Goal: Task Accomplishment & Management: Complete application form

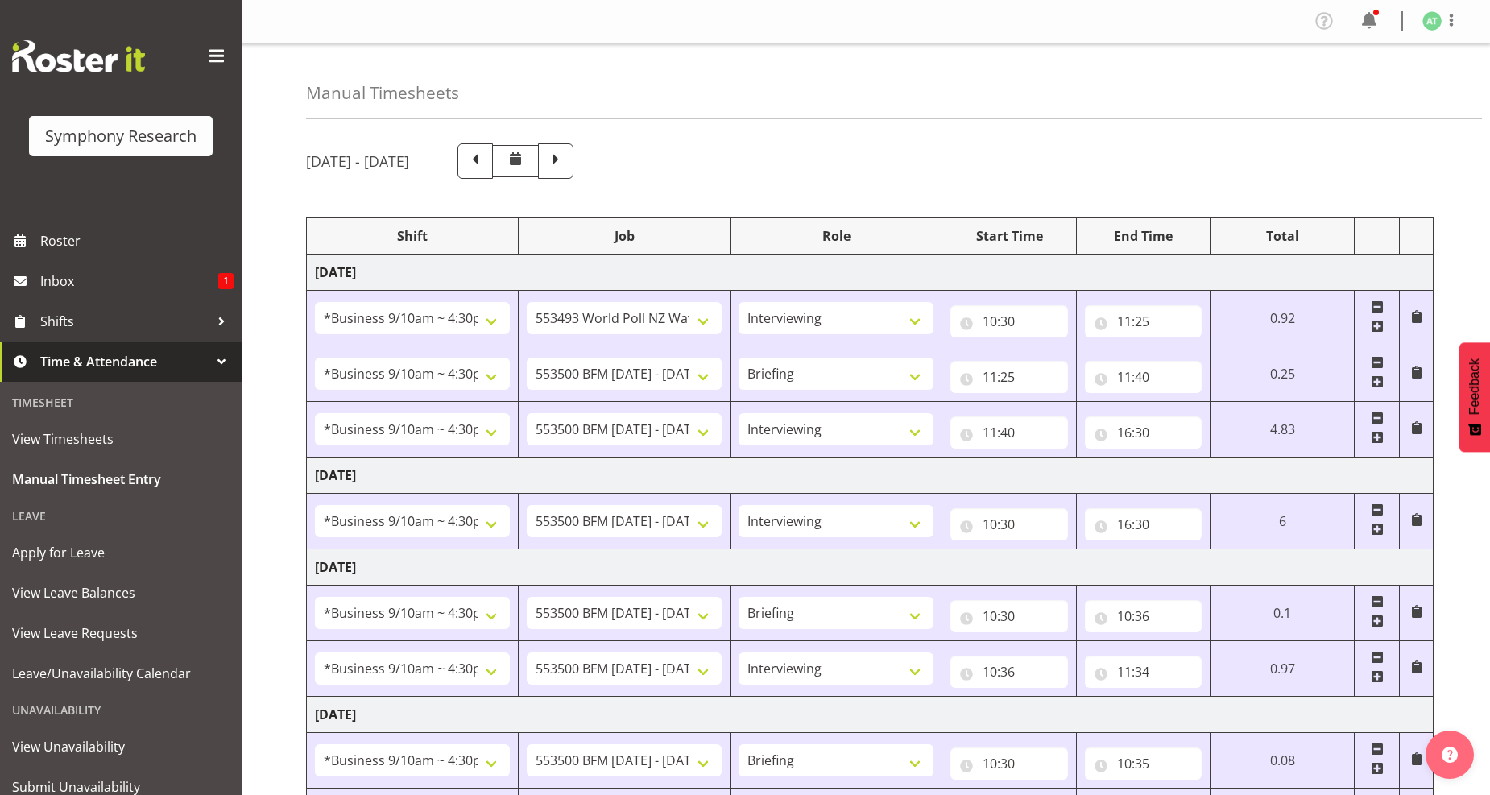
select select "26078"
select select "10527"
select select "47"
select select "26078"
select select "10242"
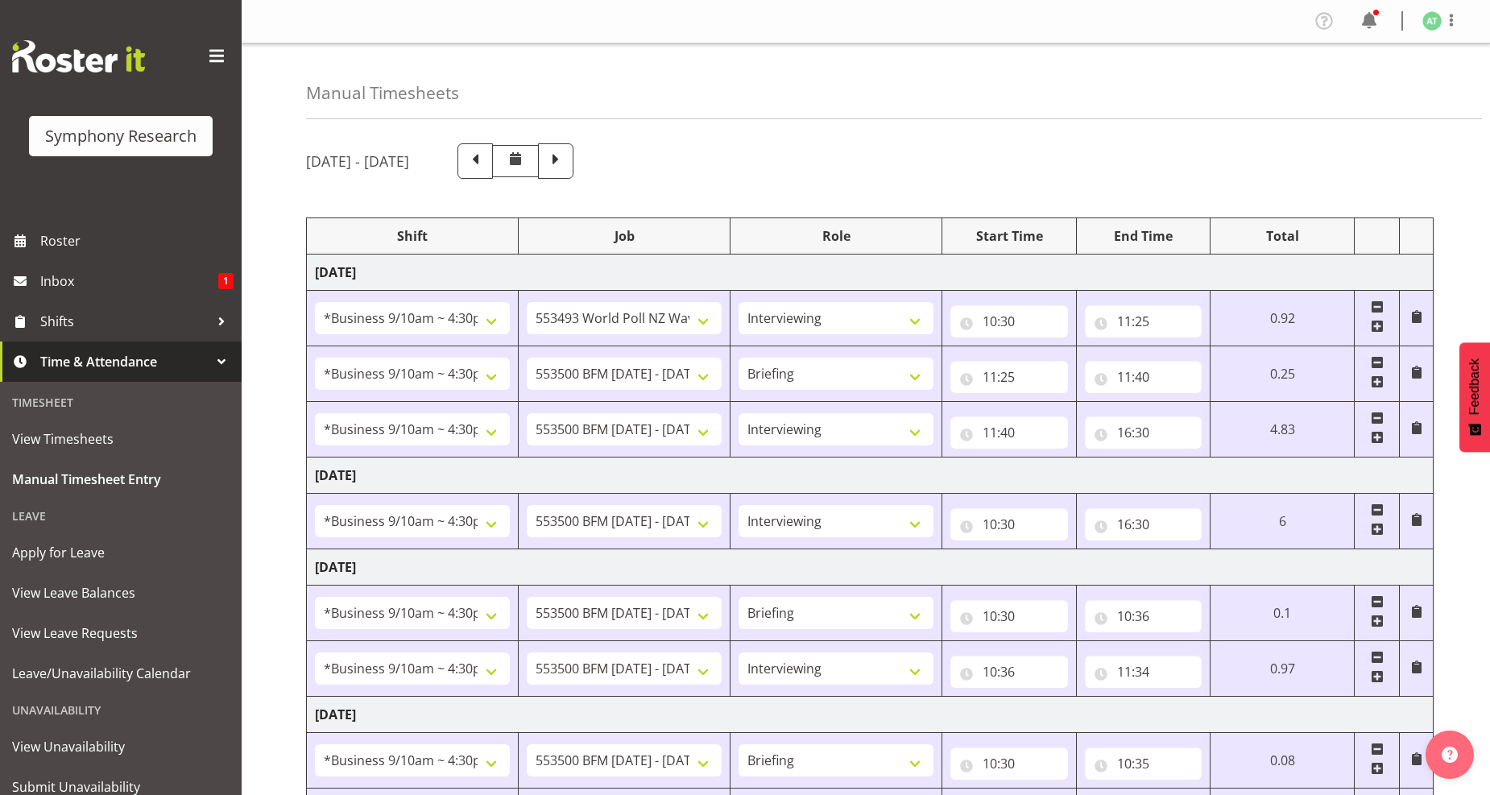
select select "26078"
select select "10242"
select select "47"
select select "26078"
select select "10242"
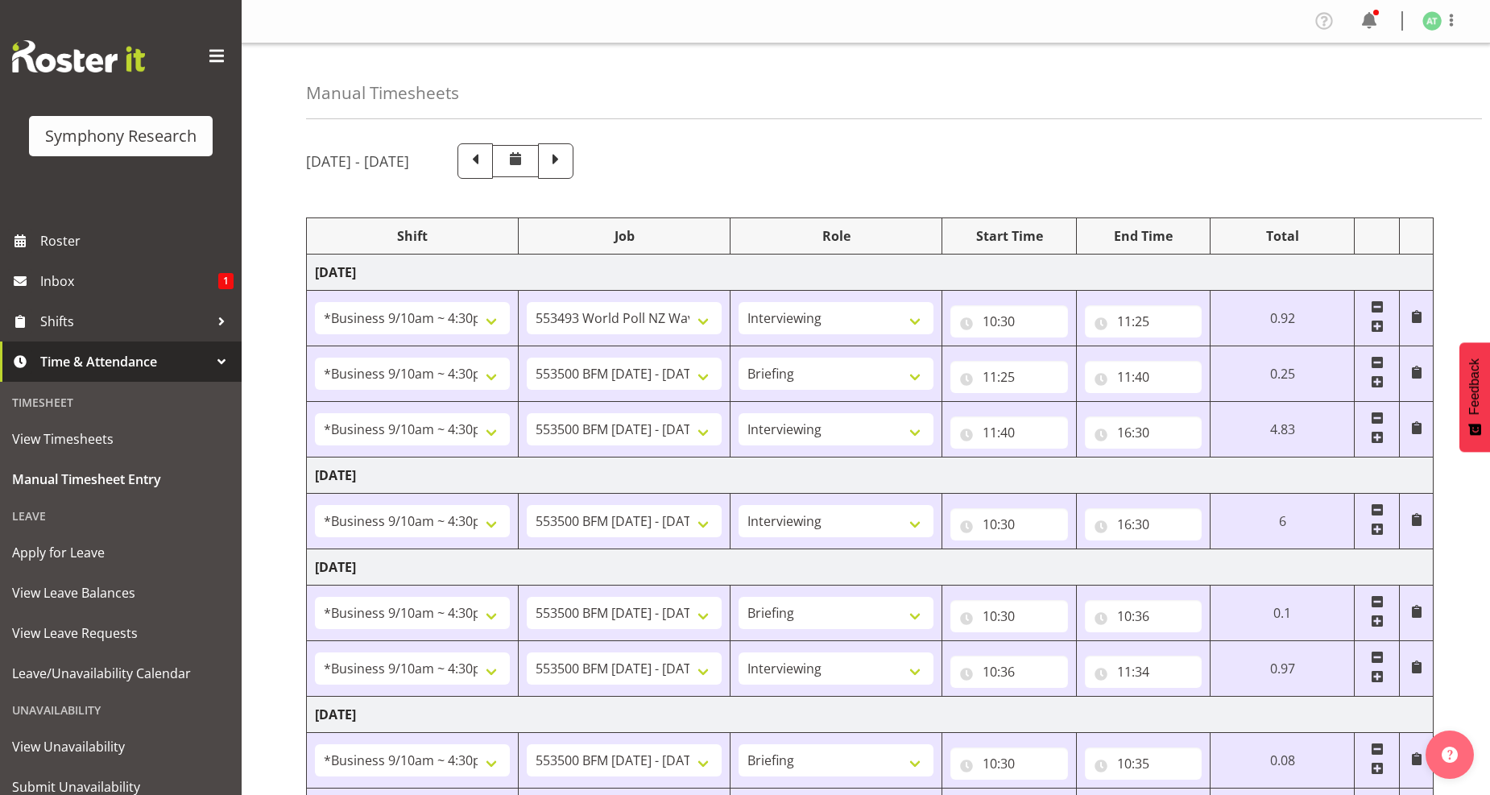
select select "47"
select select "26078"
select select "10242"
select select "26078"
select select "10242"
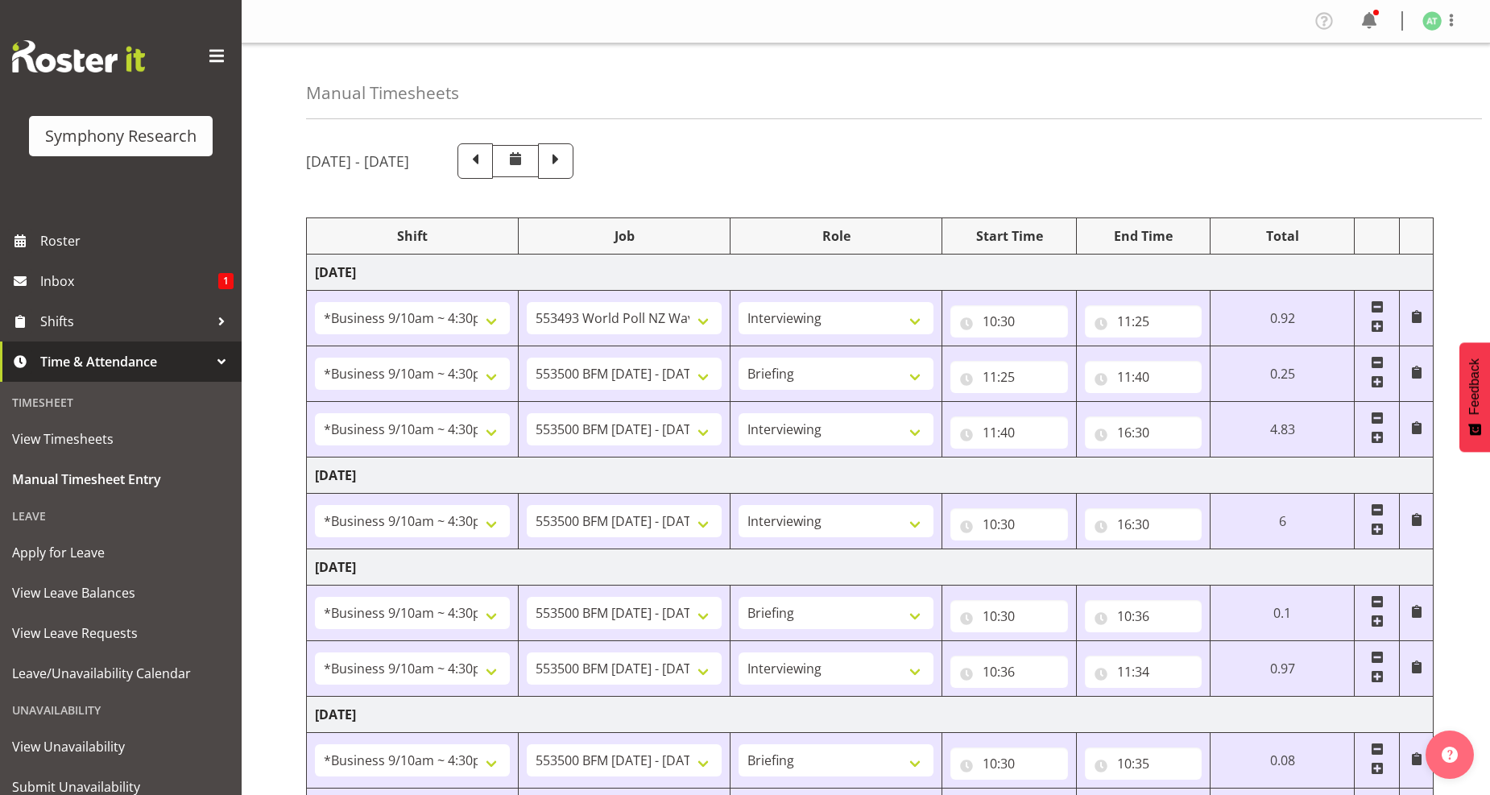
select select "47"
select select "26078"
select select "10242"
select select "26078"
select select "10242"
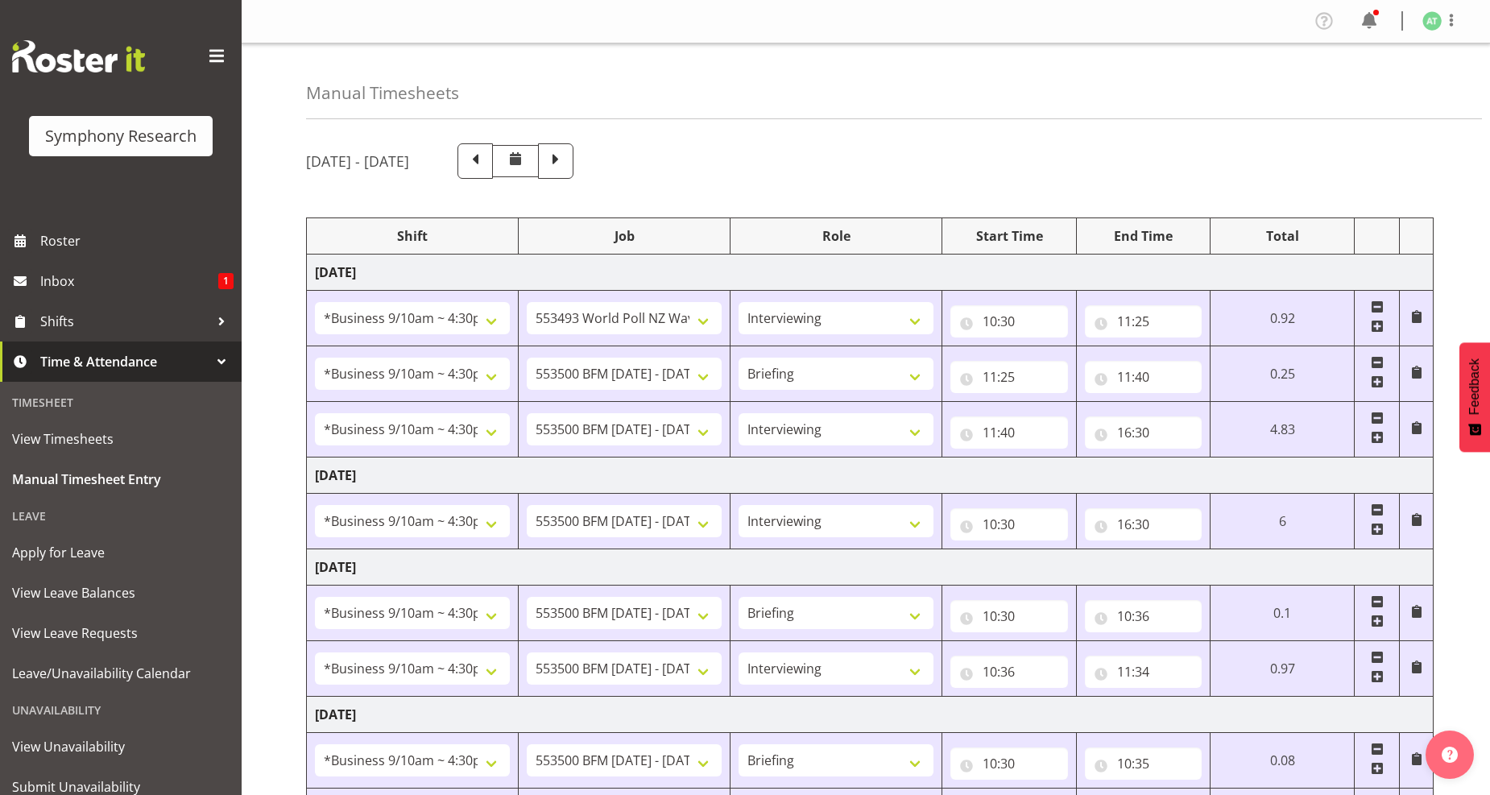
select select "47"
select select "26078"
select select "760"
select select "26078"
select select "10527"
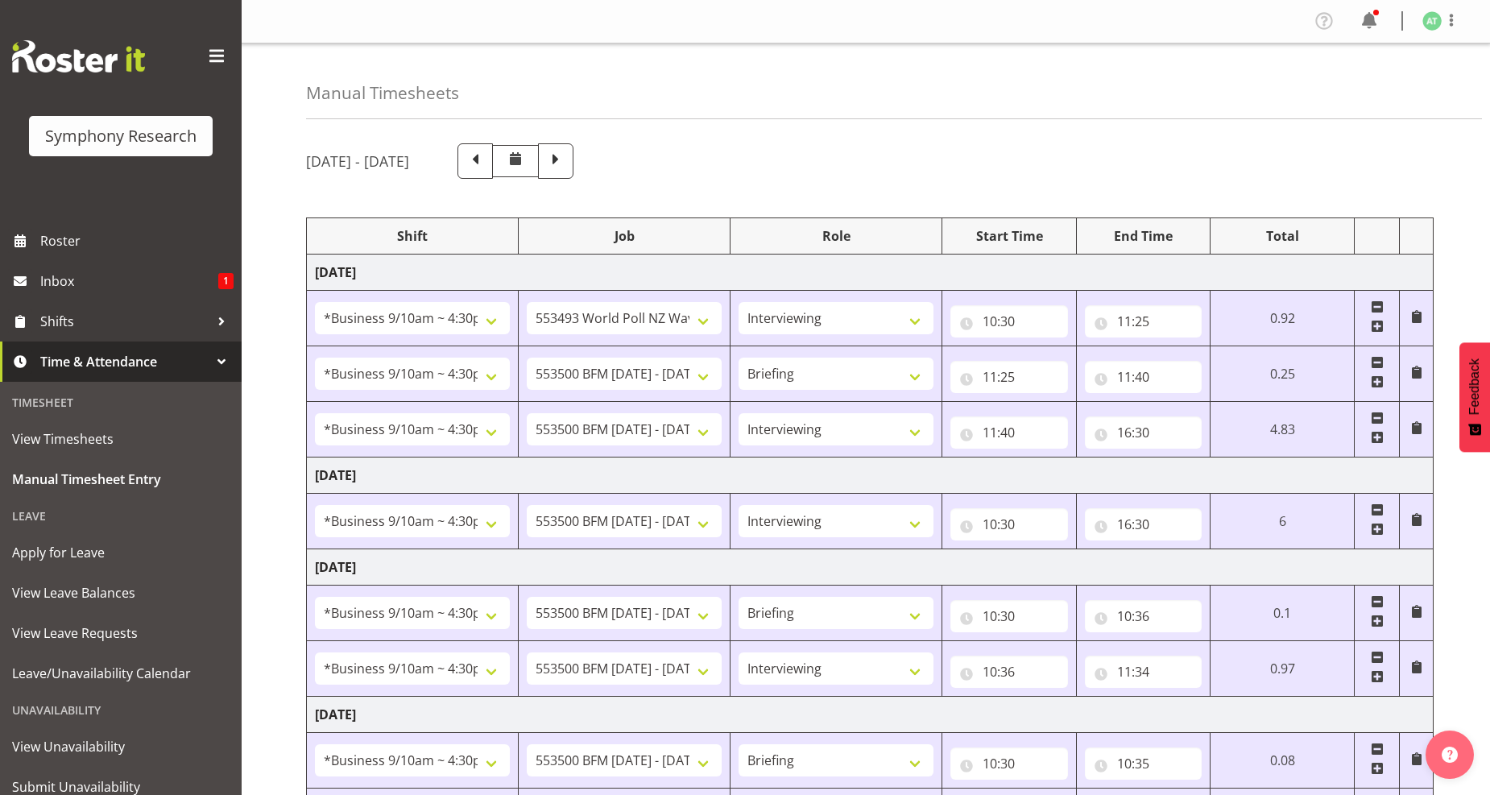
select select "47"
select select "41319"
select select "10527"
select select "41319"
select select "10527"
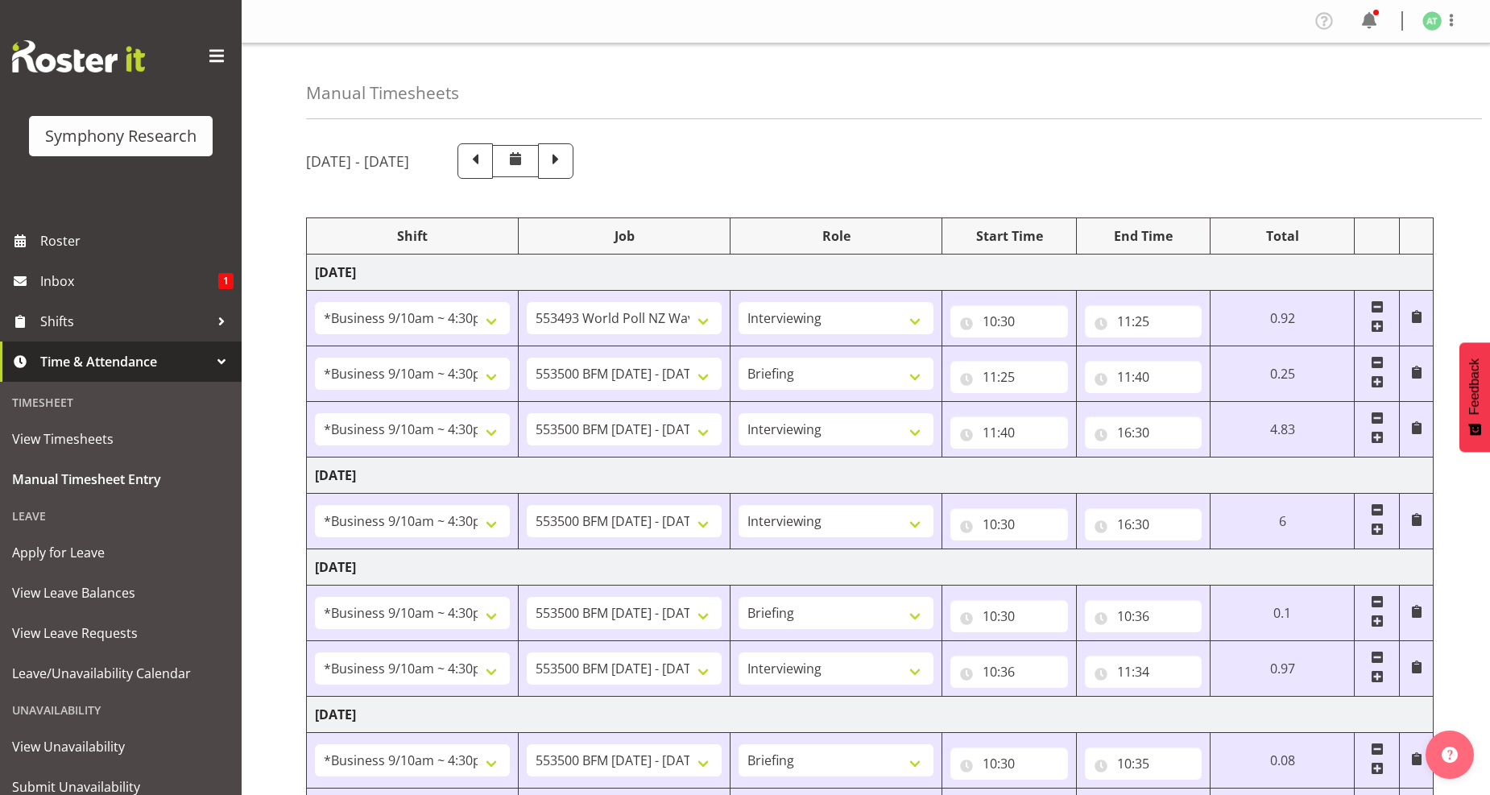
select select "47"
select select "11547"
select select "10499"
select select "47"
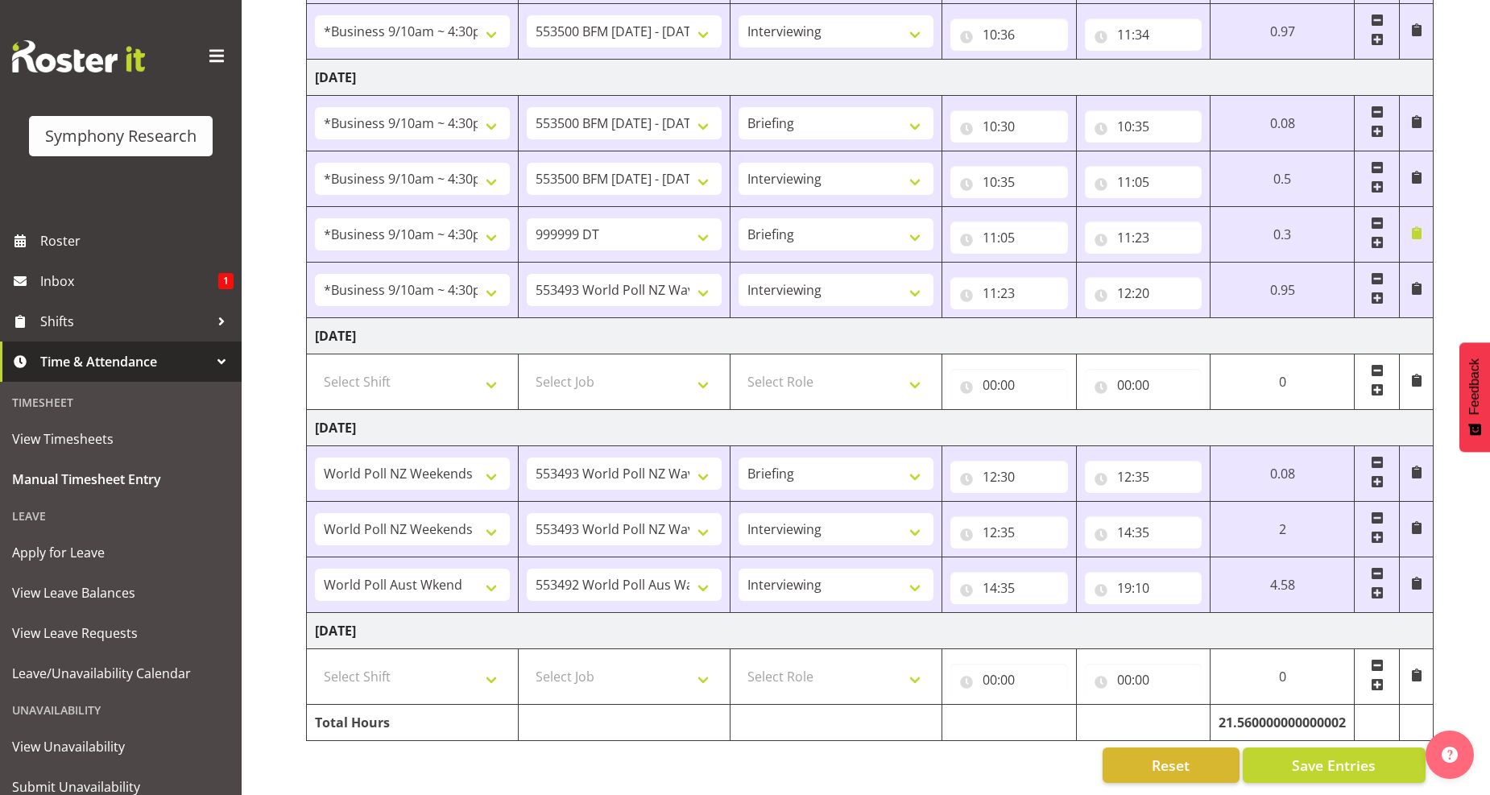
scroll to position [653, 0]
click at [1378, 292] on span at bounding box center [1377, 298] width 13 height 13
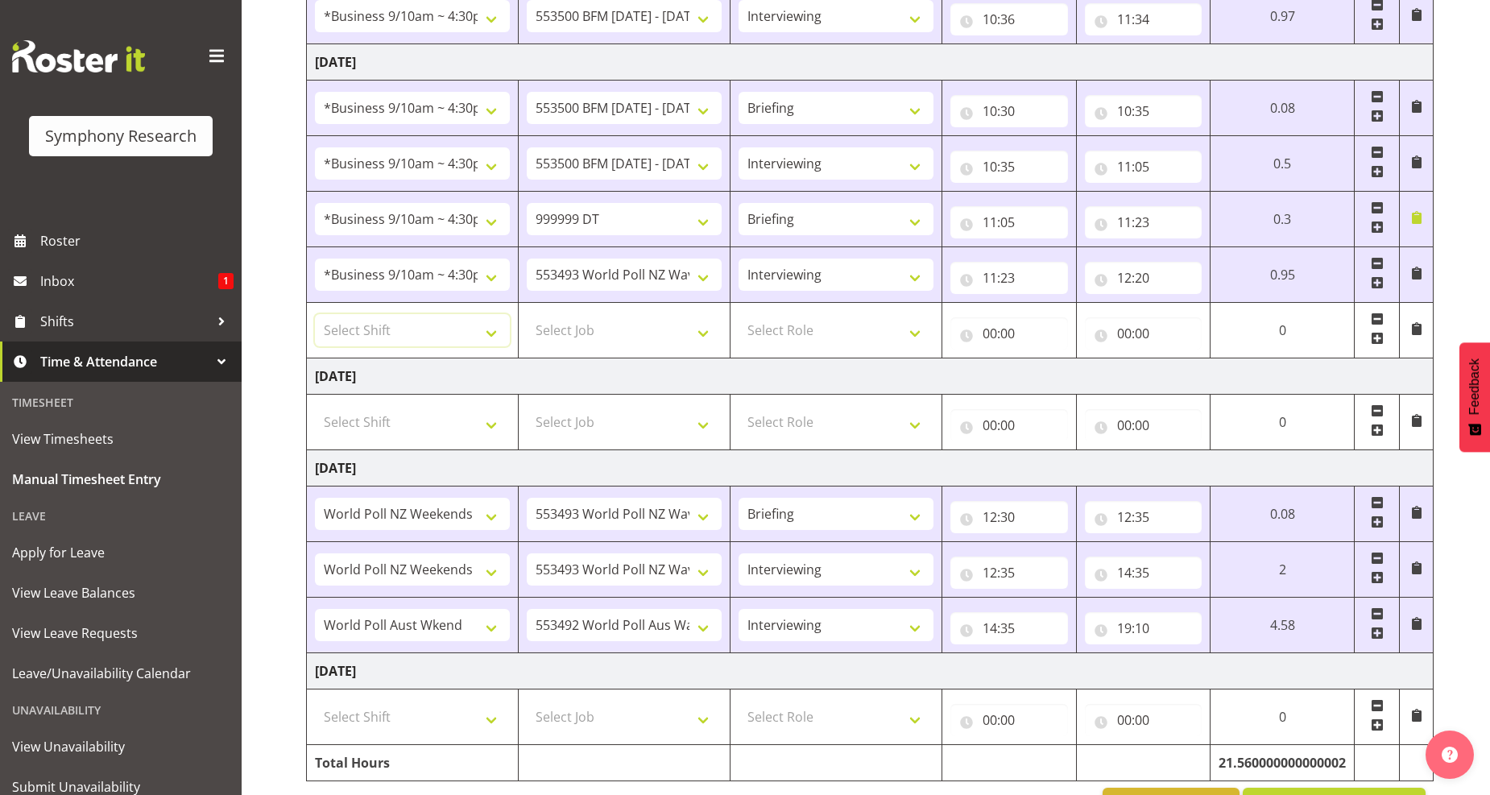
drag, startPoint x: 486, startPoint y: 334, endPoint x: 471, endPoint y: 309, distance: 29.3
click at [487, 334] on select "Select Shift !!Weekend Residential (Roster IT Shift Label) *Business 9/10am ~ 4…" at bounding box center [412, 330] width 195 height 32
select select "26078"
click at [315, 316] on select "Select Shift !!Weekend Residential (Roster IT Shift Label) *Business 9/10am ~ 4…" at bounding box center [412, 330] width 195 height 32
click at [713, 334] on select "Select Job 550060 IF Admin 553492 World Poll Aus Wave 2 Main 2025 553493 World …" at bounding box center [624, 330] width 195 height 32
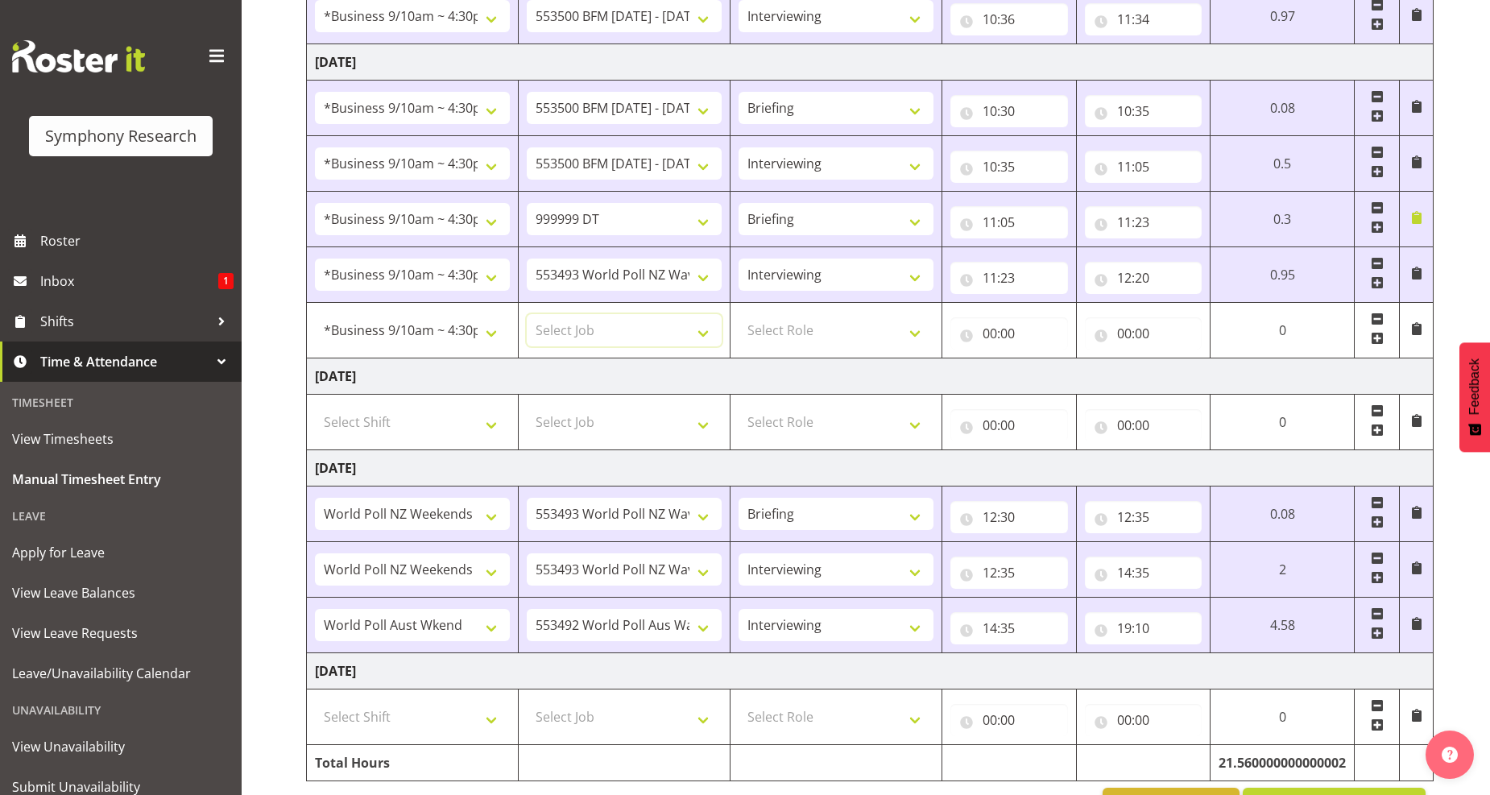
select select "10499"
click at [527, 316] on select "Select Job 550060 IF Admin 553492 World Poll Aus Wave 2 Main 2025 553493 World …" at bounding box center [624, 330] width 195 height 32
click at [908, 335] on select "Select Role Briefing Interviewing" at bounding box center [836, 330] width 195 height 32
select select "47"
click at [739, 316] on select "Select Role Briefing Interviewing" at bounding box center [836, 330] width 195 height 32
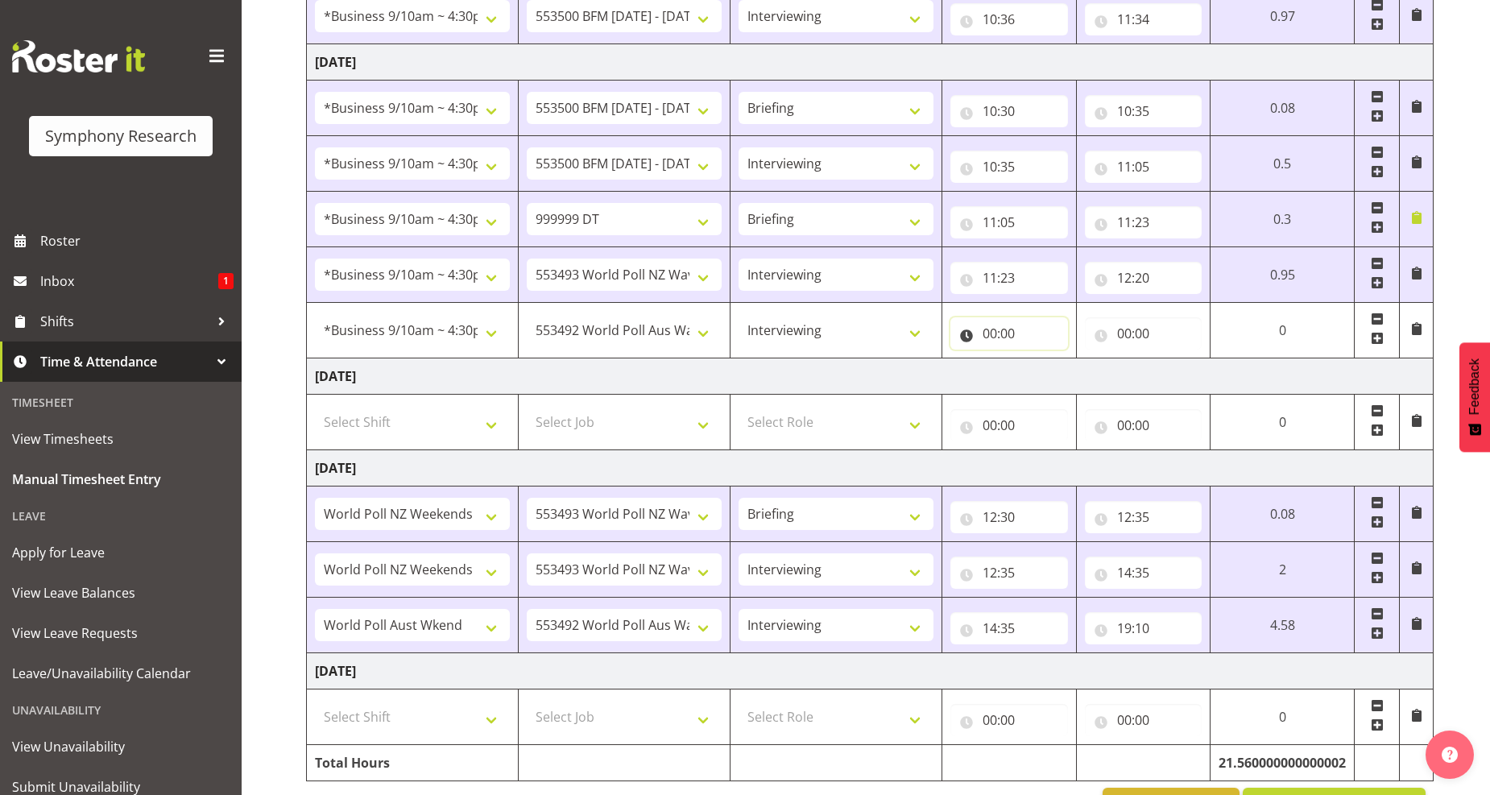
click at [993, 330] on input "00:00" at bounding box center [1010, 333] width 118 height 32
click at [1059, 376] on select "00 01 02 03 04 05 06 07 08 09 10 11 12 13 14 15 16 17 18 19 20 21 22 23" at bounding box center [1061, 375] width 36 height 32
select select "12"
click at [1043, 361] on select "00 01 02 03 04 05 06 07 08 09 10 11 12 13 14 15 16 17 18 19 20 21 22 23" at bounding box center [1061, 375] width 36 height 32
type input "12:00"
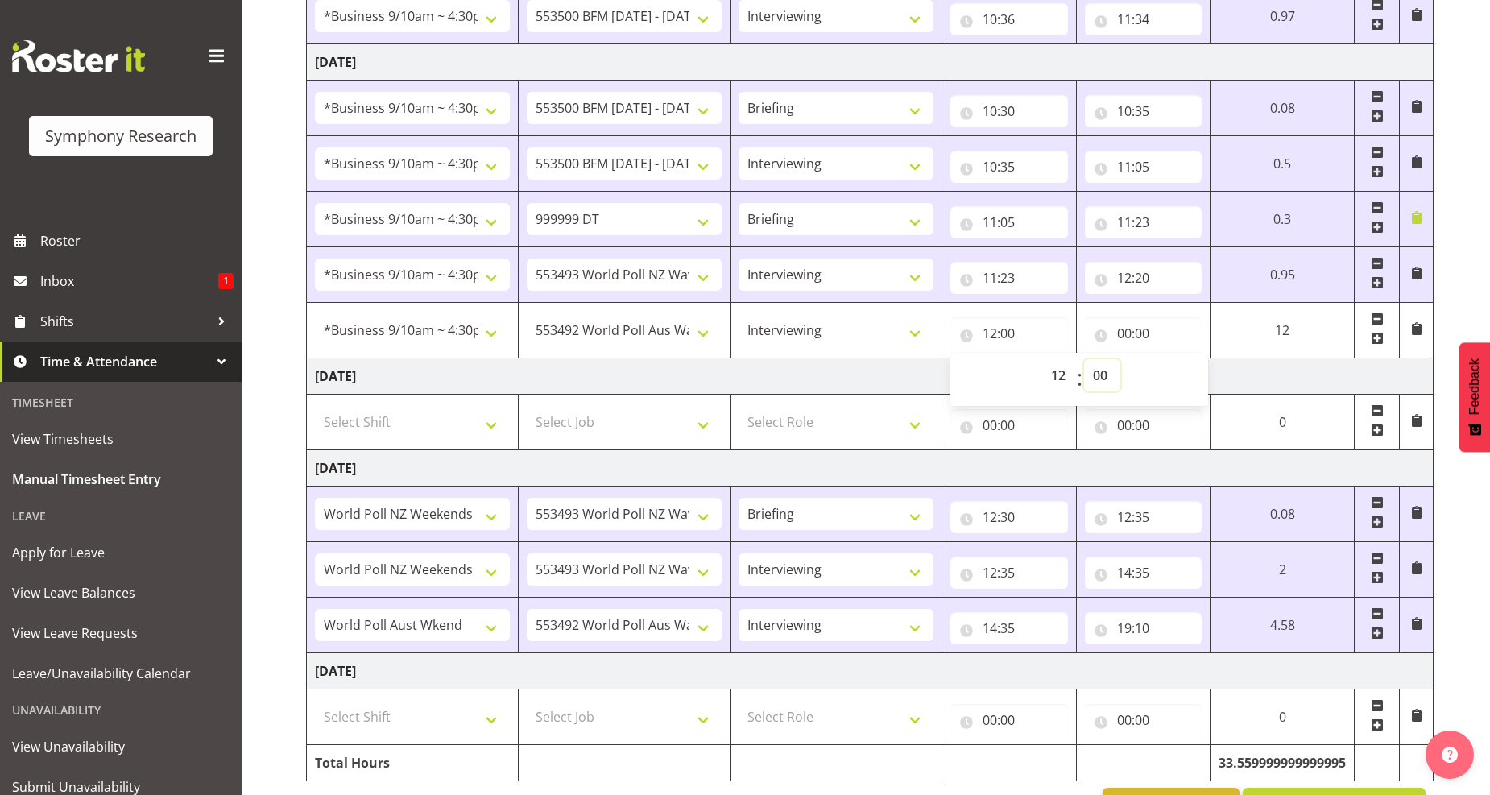
drag, startPoint x: 1098, startPoint y: 379, endPoint x: 1105, endPoint y: 364, distance: 15.9
click at [1100, 375] on select "00 01 02 03 04 05 06 07 08 09 10 11 12 13 14 15 16 17 18 19 20 21 22 23 24 25 2…" at bounding box center [1102, 375] width 36 height 32
select select "20"
click at [1121, 361] on select "00 01 02 03 04 05 06 07 08 09 10 11 12 13 14 15 16 17 18 19 20 21 22 23 24 25 2…" at bounding box center [1102, 375] width 36 height 32
type input "12:20"
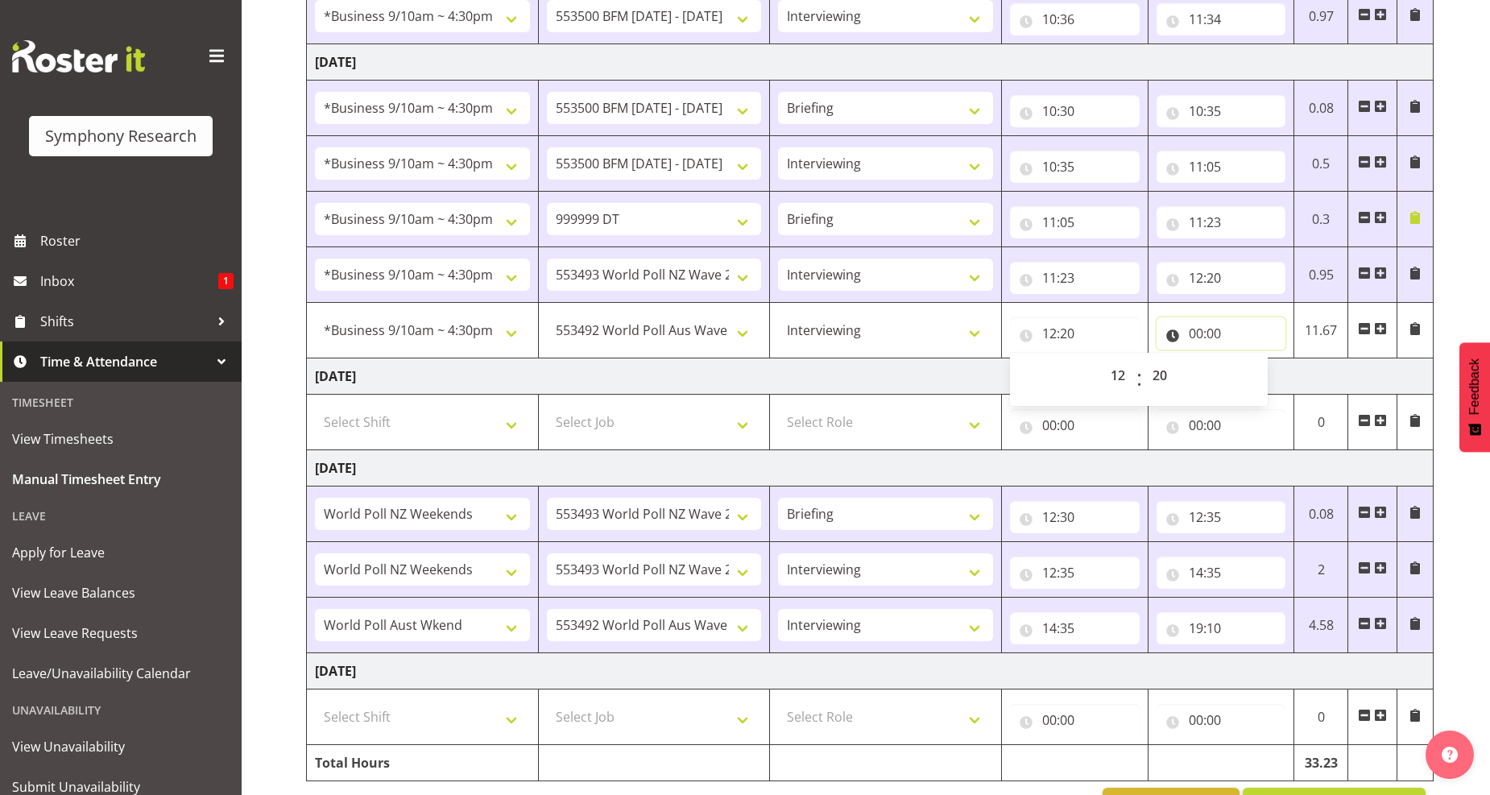
click at [1213, 333] on input "00:00" at bounding box center [1222, 333] width 130 height 32
click at [1268, 376] on select "00 01 02 03 04 05 06 07 08 09 10 11 12 13 14 15 16 17 18 19 20 21 22 23" at bounding box center [1267, 375] width 36 height 32
select select "12"
click at [1249, 361] on select "00 01 02 03 04 05 06 07 08 09 10 11 12 13 14 15 16 17 18 19 20 21 22 23" at bounding box center [1267, 375] width 36 height 32
type input "12:00"
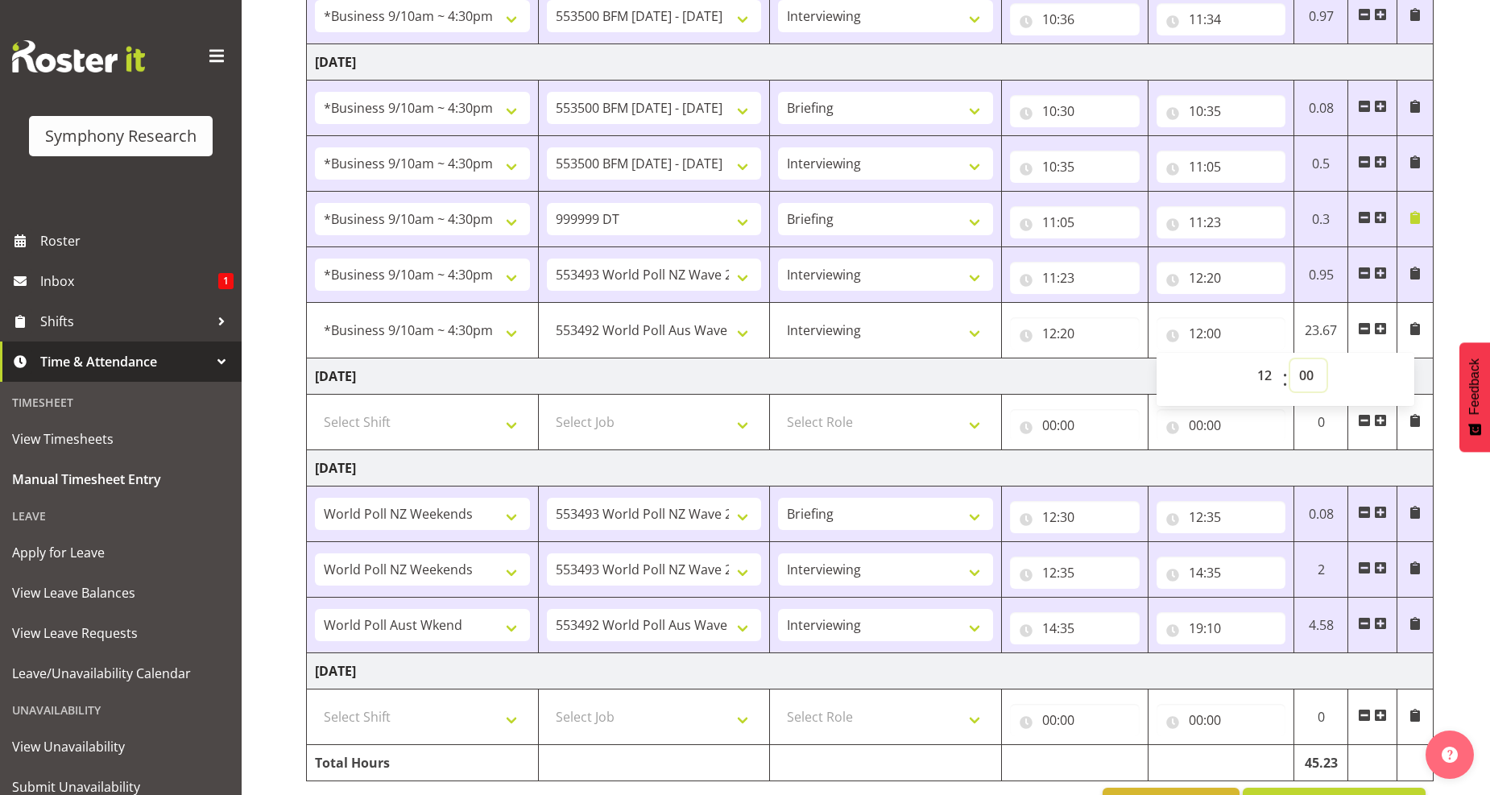
click at [1310, 380] on select "00 01 02 03 04 05 06 07 08 09 10 11 12 13 14 15 16 17 18 19 20 21 22 23 24 25 2…" at bounding box center [1309, 375] width 36 height 32
select select "35"
click at [1291, 361] on select "00 01 02 03 04 05 06 07 08 09 10 11 12 13 14 15 16 17 18 19 20 21 22 23 24 25 2…" at bounding box center [1309, 375] width 36 height 32
type input "12:35"
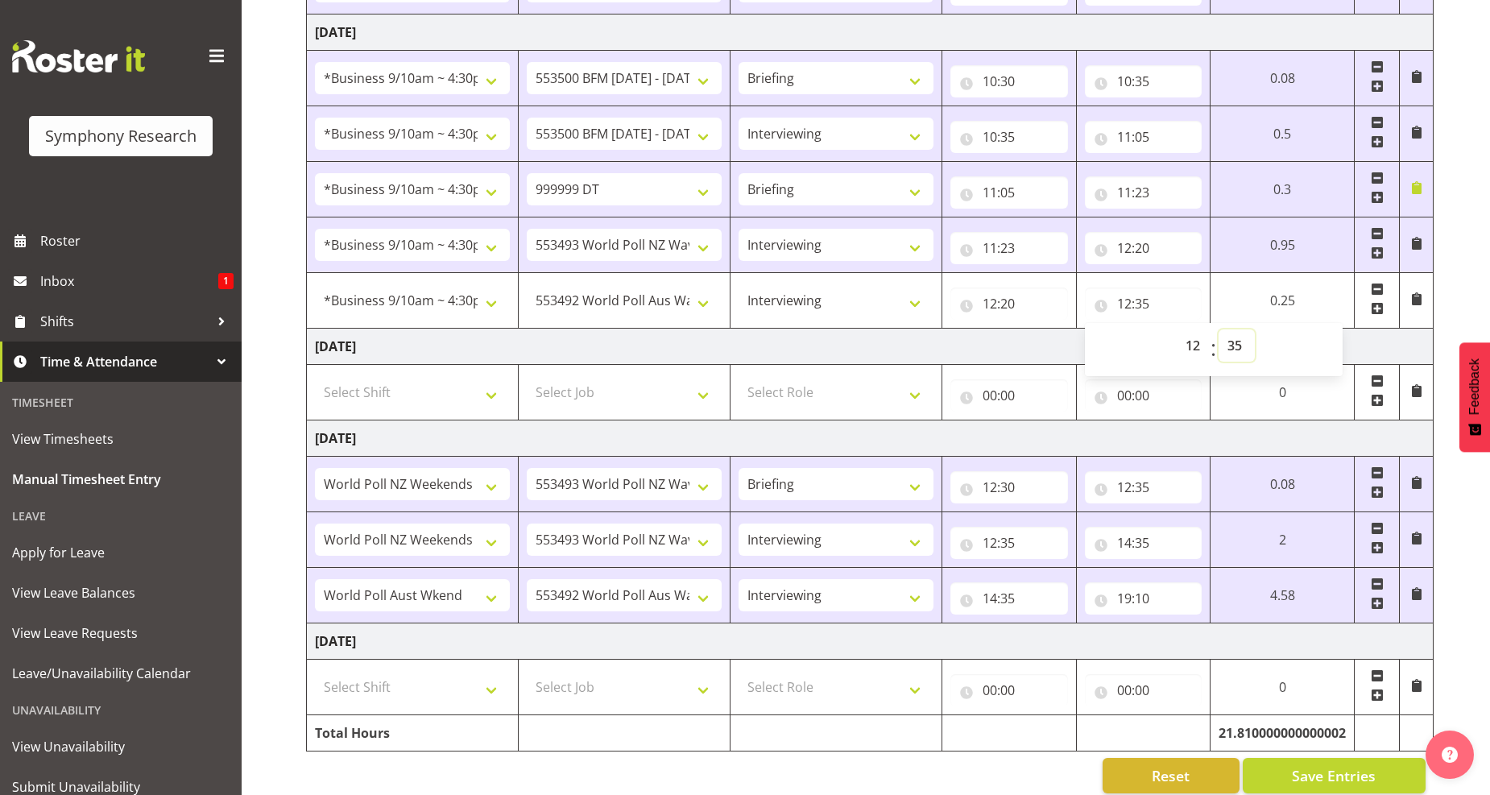
scroll to position [709, 0]
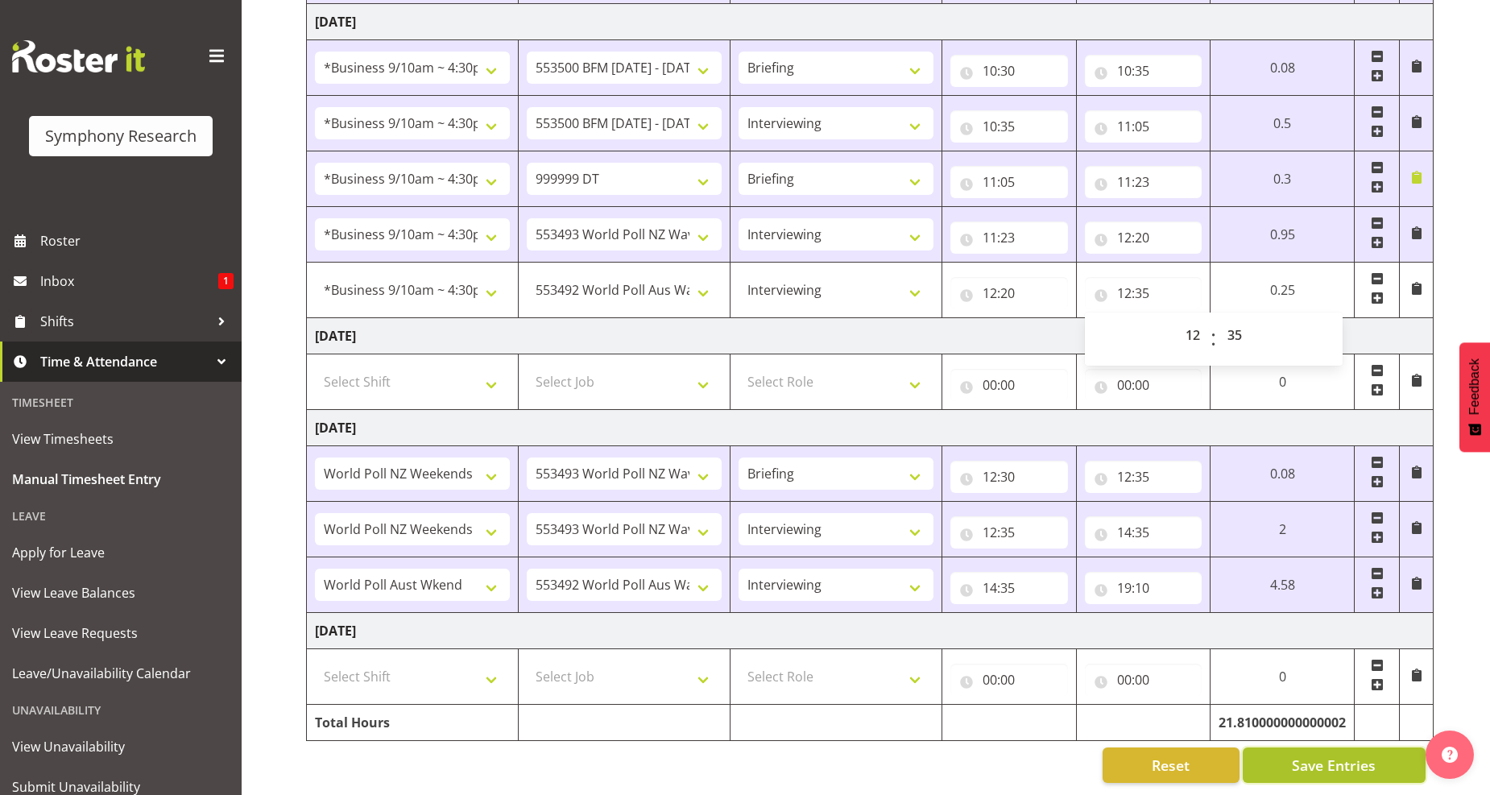
click at [1327, 755] on span "Save Entries" at bounding box center [1334, 765] width 84 height 21
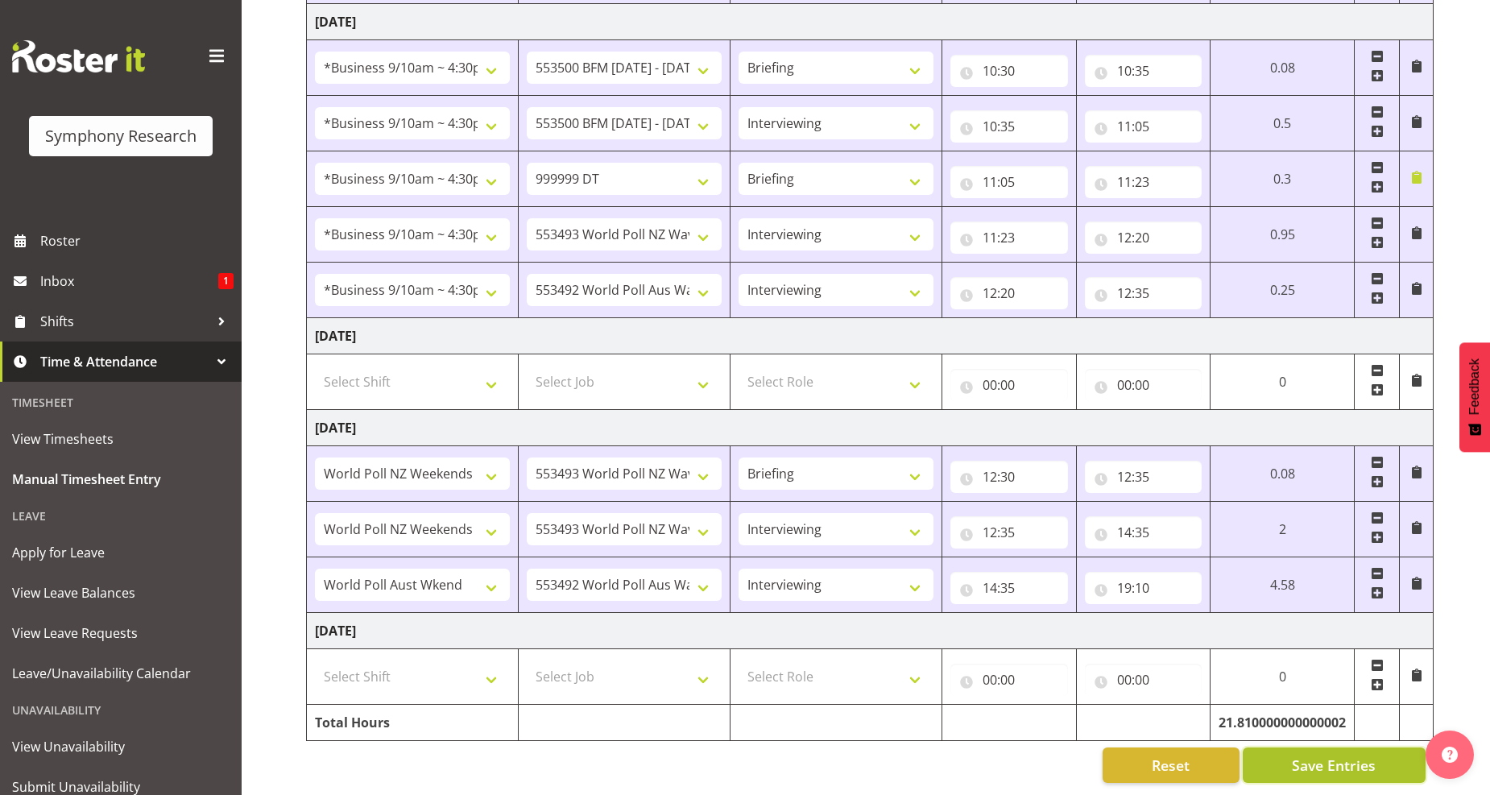
click at [1306, 755] on span "Save Entries" at bounding box center [1334, 765] width 84 height 21
click at [1319, 741] on div "Timesheet Entries Save" at bounding box center [1367, 742] width 155 height 19
click at [1325, 755] on span "Save Entries" at bounding box center [1334, 765] width 84 height 21
click at [1138, 277] on input "12:35" at bounding box center [1144, 293] width 118 height 32
click at [1197, 319] on select "00 01 02 03 04 05 06 07 08 09 10 11 12 13 14 15 16 17 18 19 20 21 22 23" at bounding box center [1195, 335] width 36 height 32
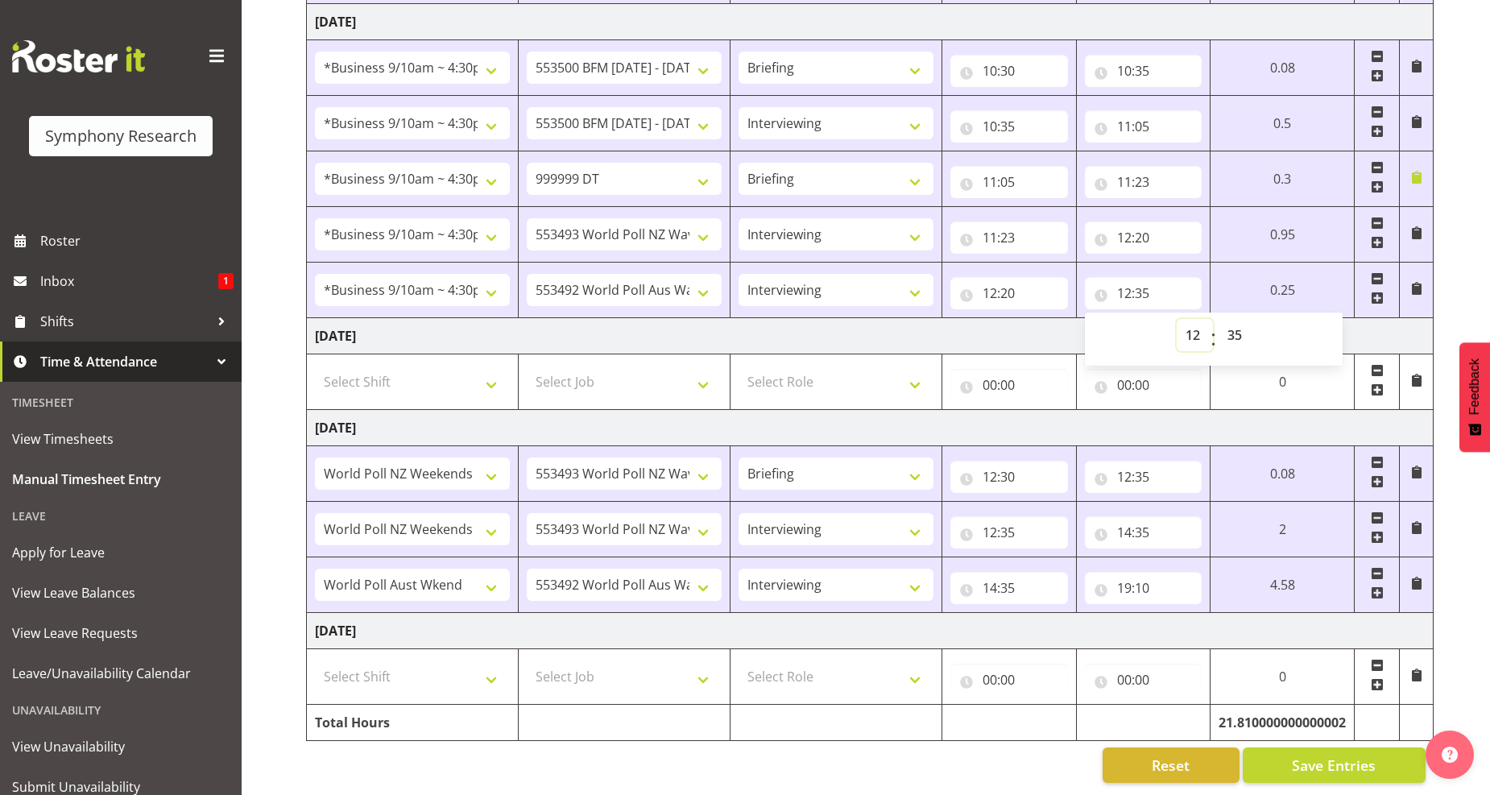
select select "16"
click at [1177, 319] on select "00 01 02 03 04 05 06 07 08 09 10 11 12 13 14 15 16 17 18 19 20 21 22 23" at bounding box center [1195, 335] width 36 height 32
type input "16:35"
click at [1236, 323] on select "00 01 02 03 04 05 06 07 08 09 10 11 12 13 14 15 16 17 18 19 20 21 22 23 24 25 2…" at bounding box center [1237, 335] width 36 height 32
select select "30"
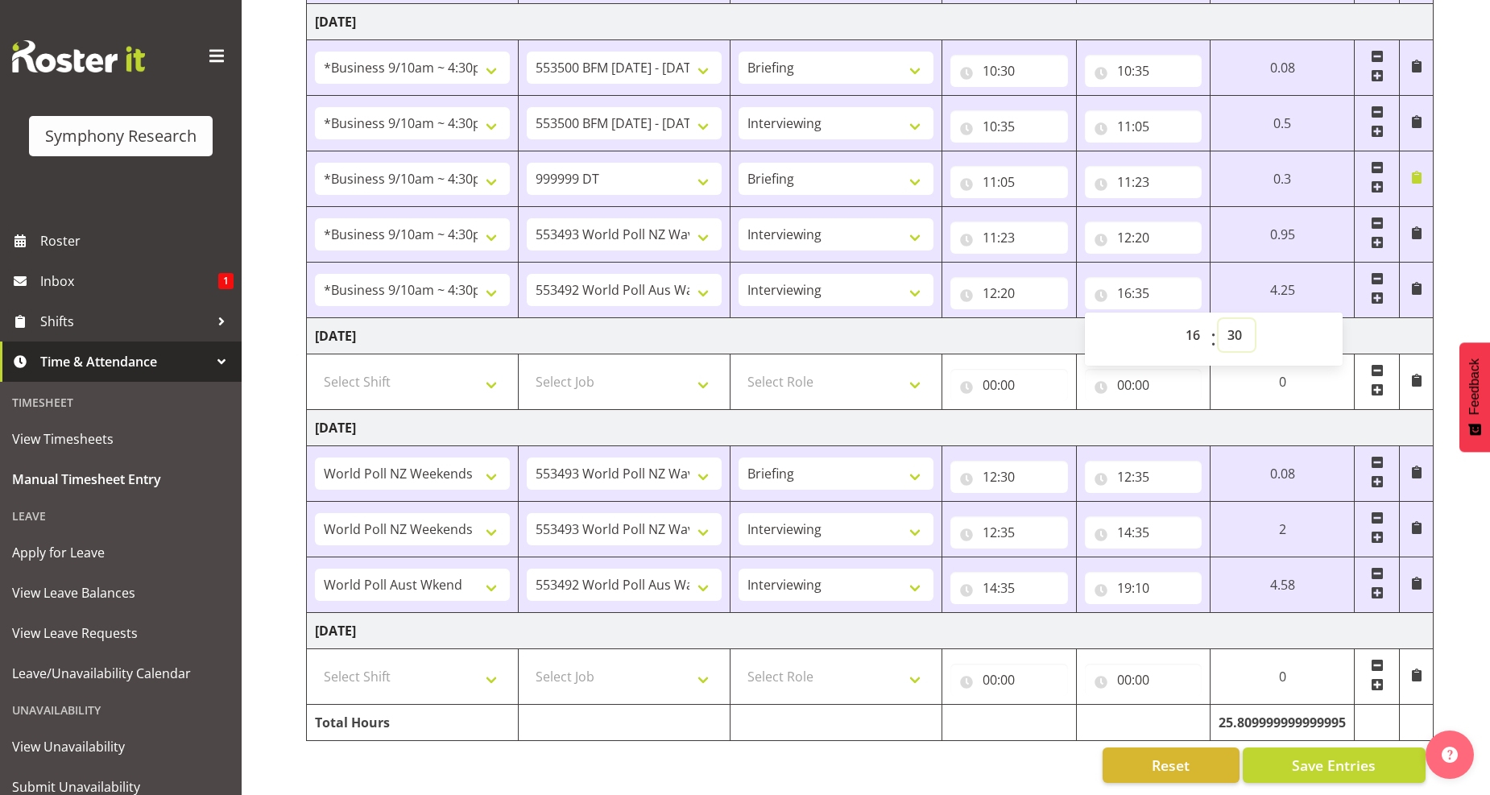
click at [1219, 319] on select "00 01 02 03 04 05 06 07 08 09 10 11 12 13 14 15 16 17 18 19 20 21 22 23 24 25 2…" at bounding box center [1237, 335] width 36 height 32
type input "16:30"
click at [1318, 755] on span "Save Entries" at bounding box center [1334, 765] width 84 height 21
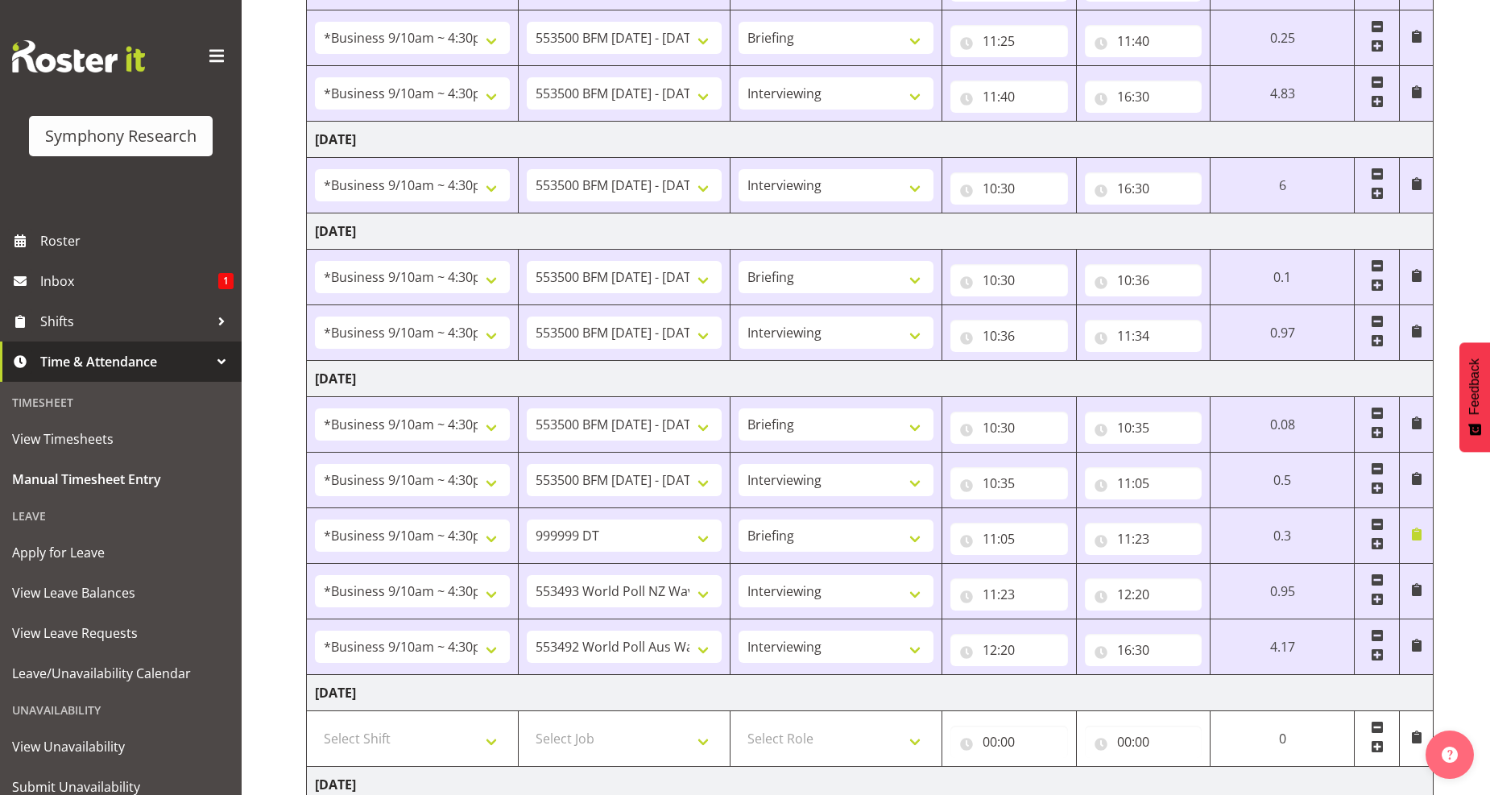
scroll to position [440, 0]
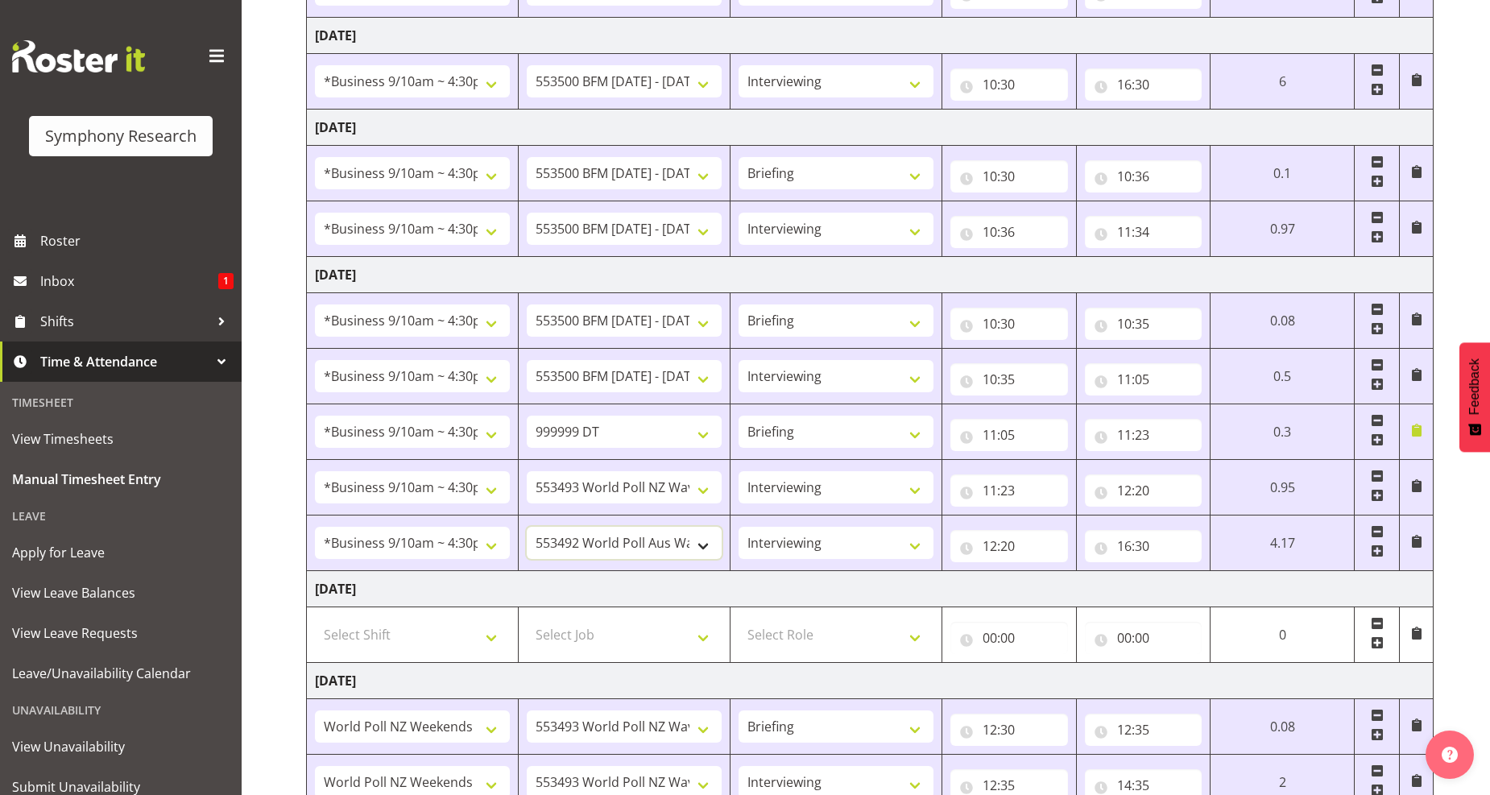
click at [702, 544] on select "550060 IF Admin 553492 World Poll Aus Wave 2 Main 2025 553493 World Poll NZ Wav…" at bounding box center [624, 543] width 195 height 32
select select "10242"
click at [527, 528] on select "550060 IF Admin 553492 World Poll Aus Wave 2 Main 2025 553493 World Poll NZ Wav…" at bounding box center [624, 543] width 195 height 32
click at [1000, 553] on input "12:20" at bounding box center [1010, 546] width 118 height 32
click at [1065, 590] on select "00 01 02 03 04 05 06 07 08 09 10 11 12 13 14 15 16 17 18 19 20 21 22 23" at bounding box center [1061, 588] width 36 height 32
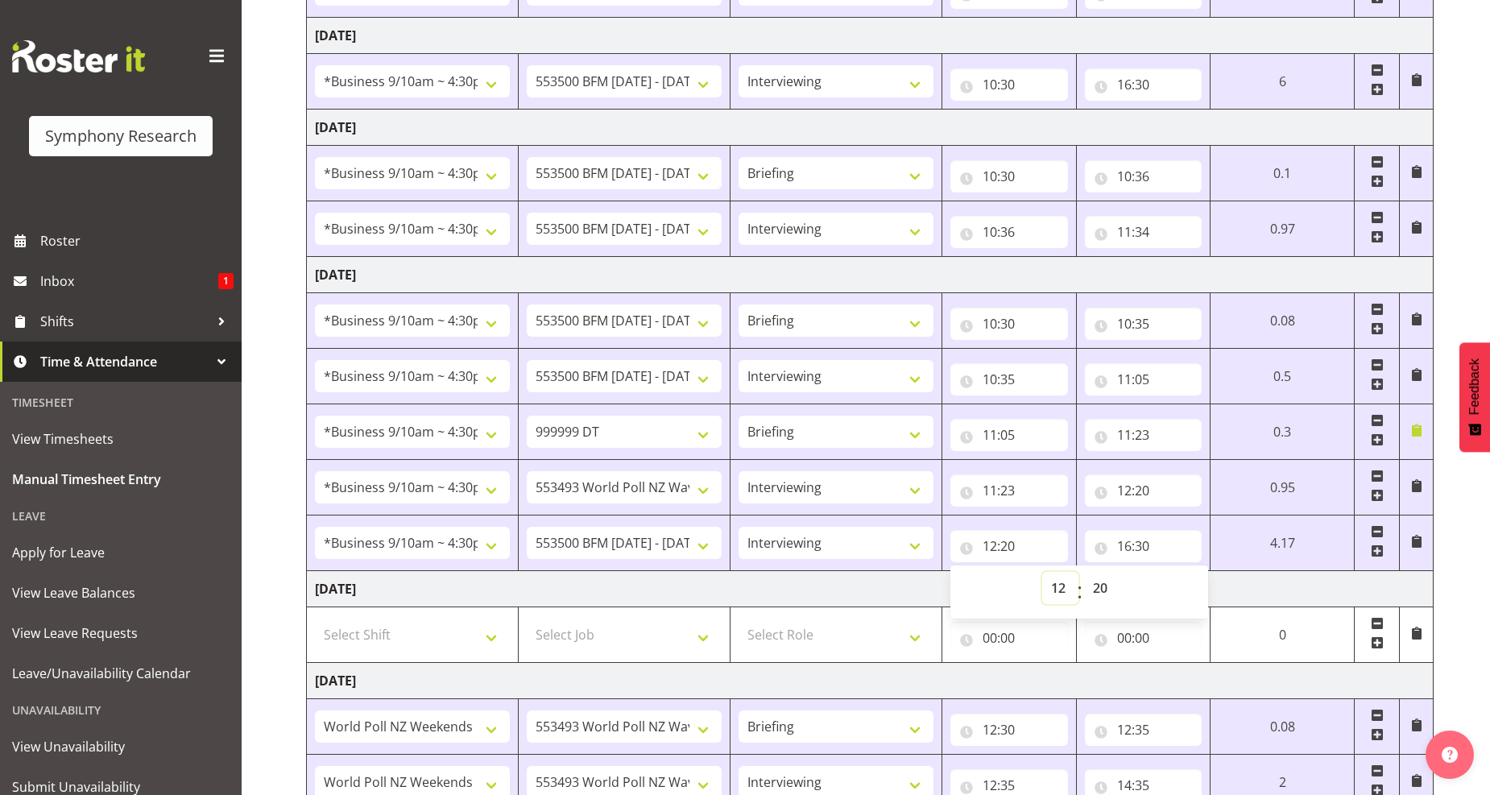
select select "13"
click at [1043, 573] on select "00 01 02 03 04 05 06 07 08 09 10 11 12 13 14 15 16 17 18 19 20 21 22 23" at bounding box center [1061, 588] width 36 height 32
type input "13:20"
drag, startPoint x: 1110, startPoint y: 590, endPoint x: 1100, endPoint y: 584, distance: 11.9
click at [1110, 590] on select "00 01 02 03 04 05 06 07 08 09 10 11 12 13 14 15 16 17 18 19 20 21 22 23 24 25 2…" at bounding box center [1102, 588] width 36 height 32
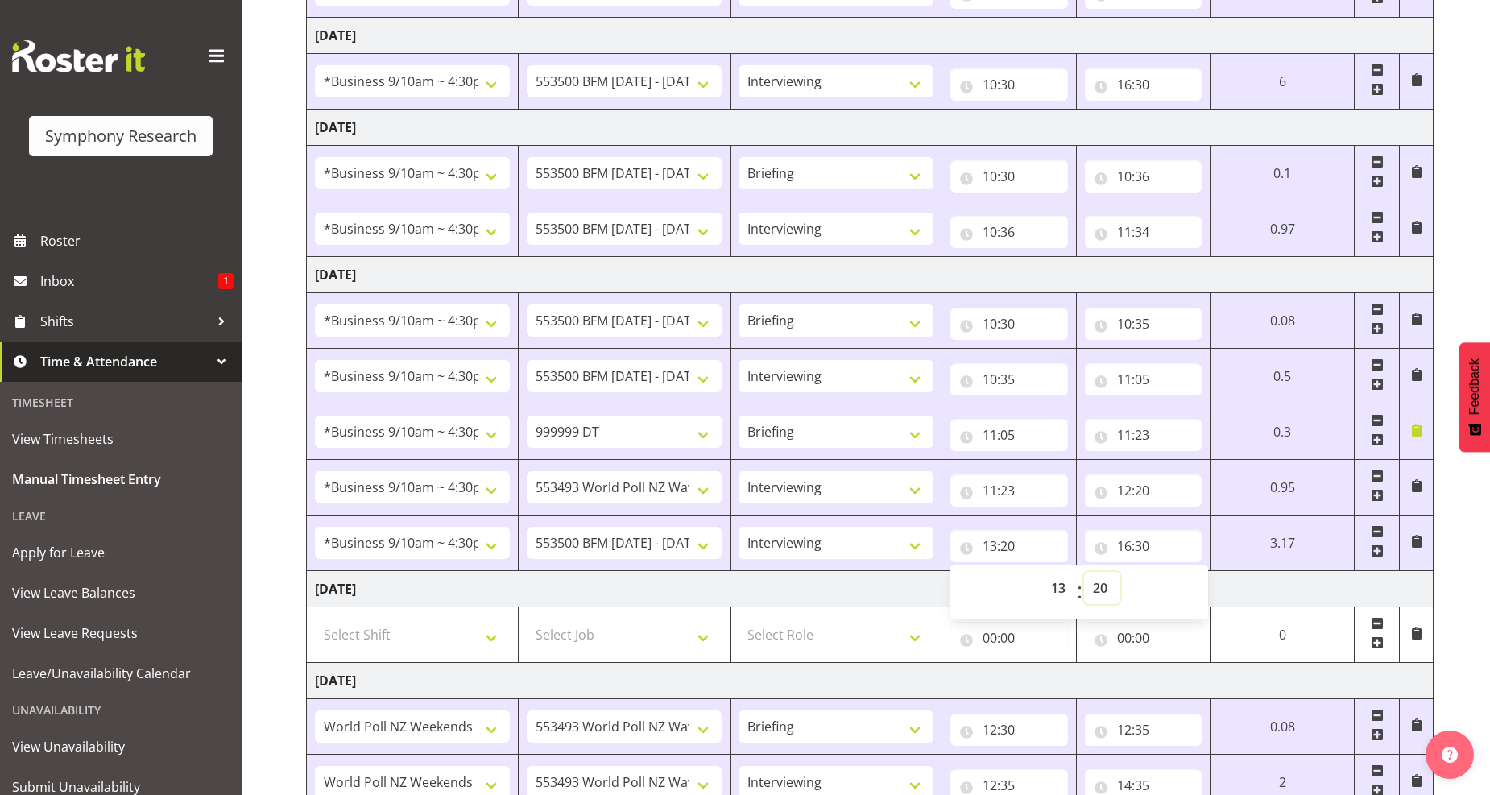
select select "0"
click at [1084, 573] on select "00 01 02 03 04 05 06 07 08 09 10 11 12 13 14 15 16 17 18 19 20 21 22 23 24 25 2…" at bounding box center [1102, 588] width 36 height 32
type input "13:00"
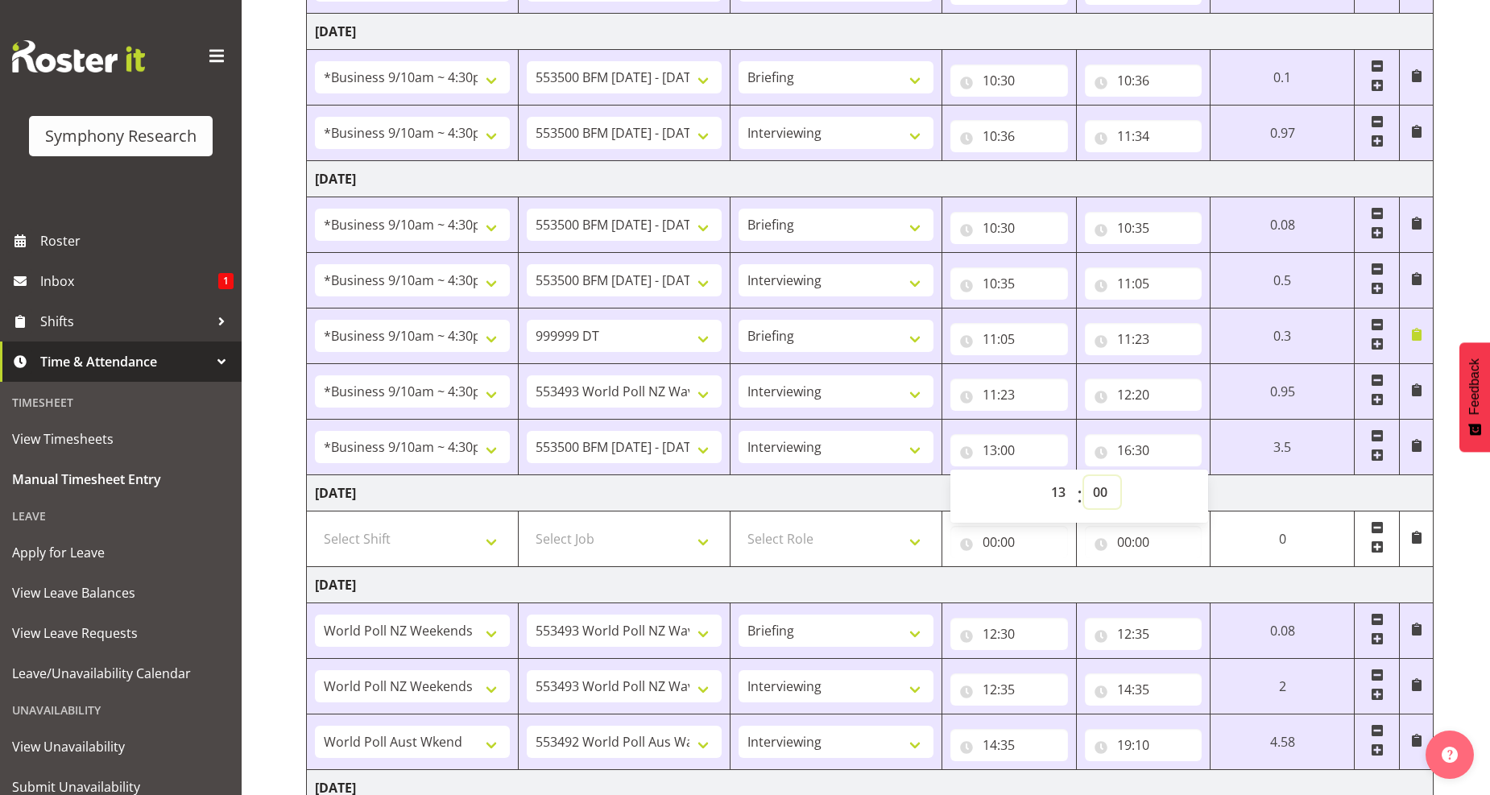
scroll to position [709, 0]
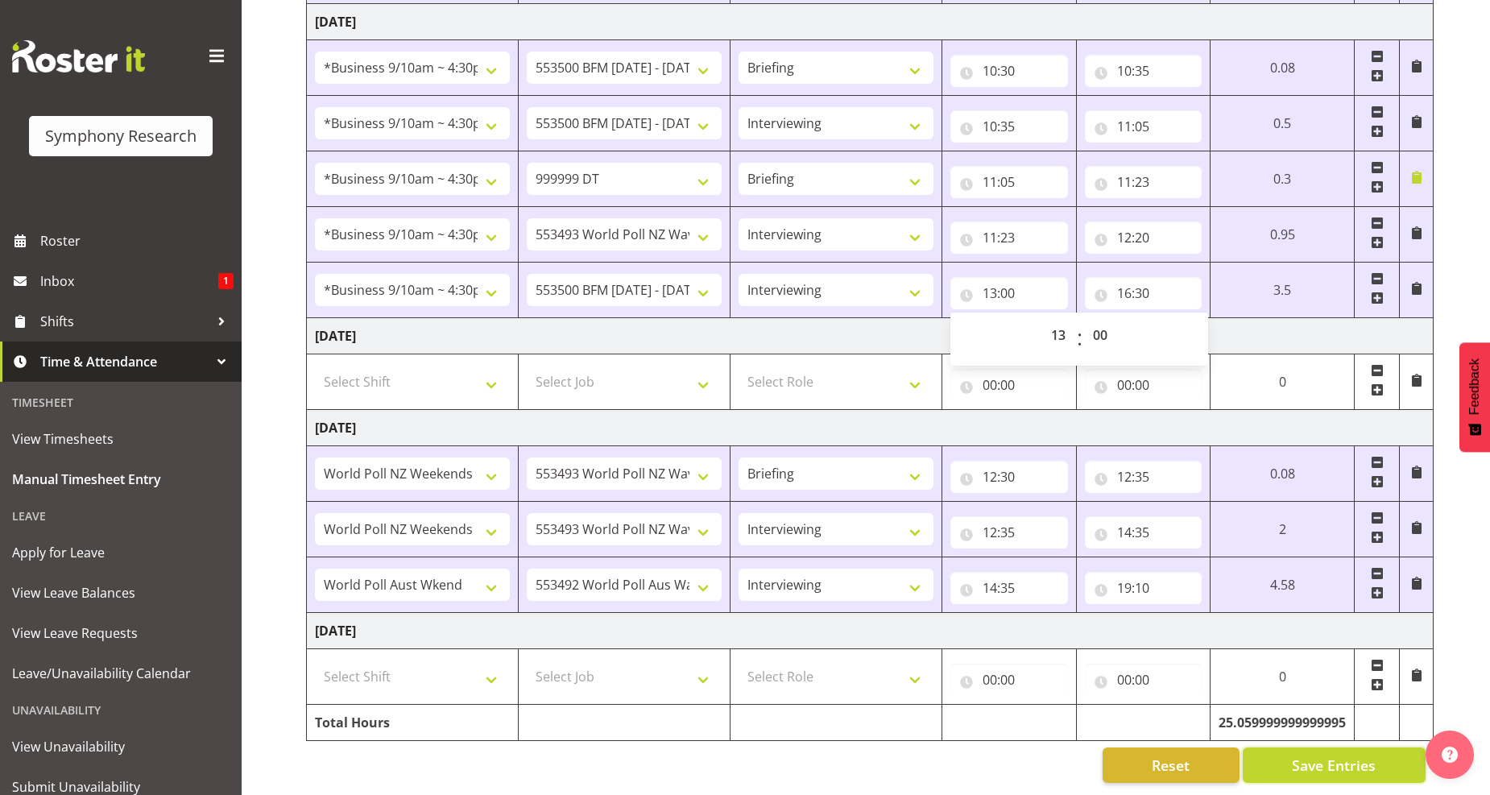
drag, startPoint x: 1299, startPoint y: 744, endPoint x: 1285, endPoint y: 730, distance: 19.4
click at [1300, 755] on span "Save Entries" at bounding box center [1334, 765] width 84 height 21
click at [1312, 755] on span "Save Entries" at bounding box center [1334, 765] width 84 height 21
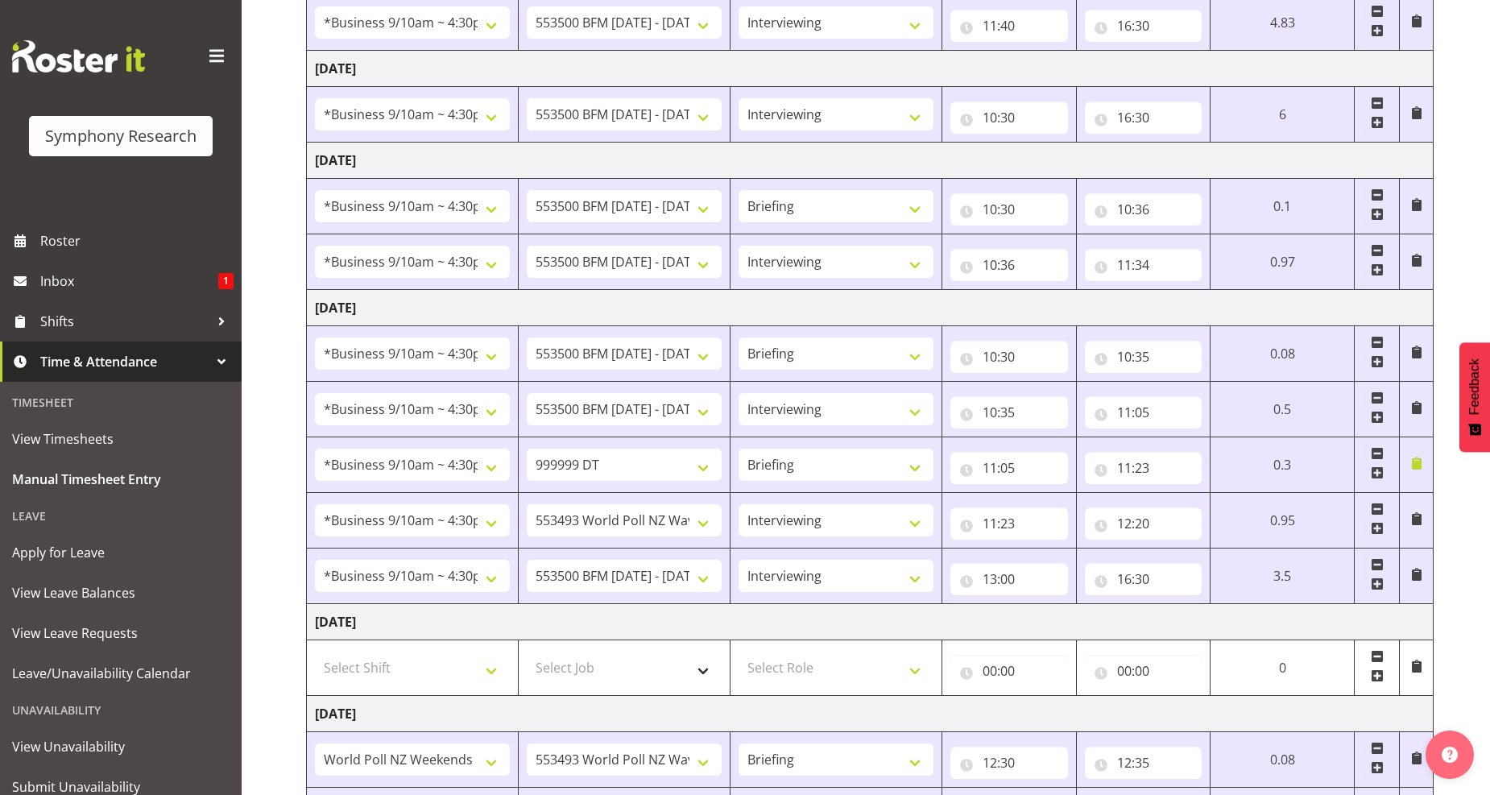
scroll to position [350, 0]
